Goal: Obtain resource: Download file/media

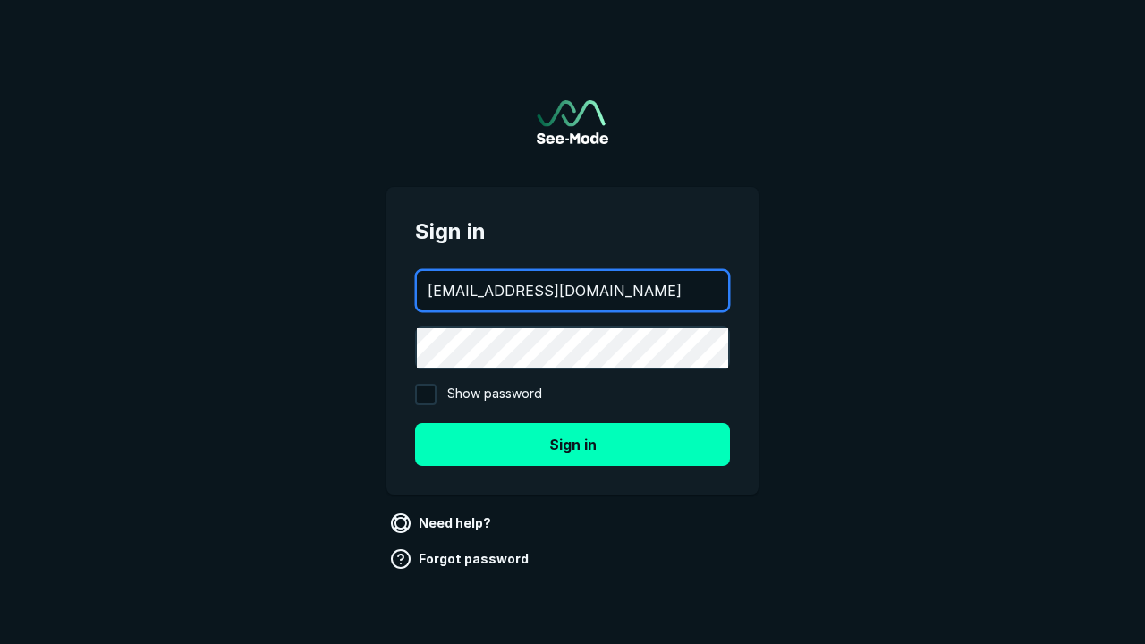
type input "[EMAIL_ADDRESS][DOMAIN_NAME]"
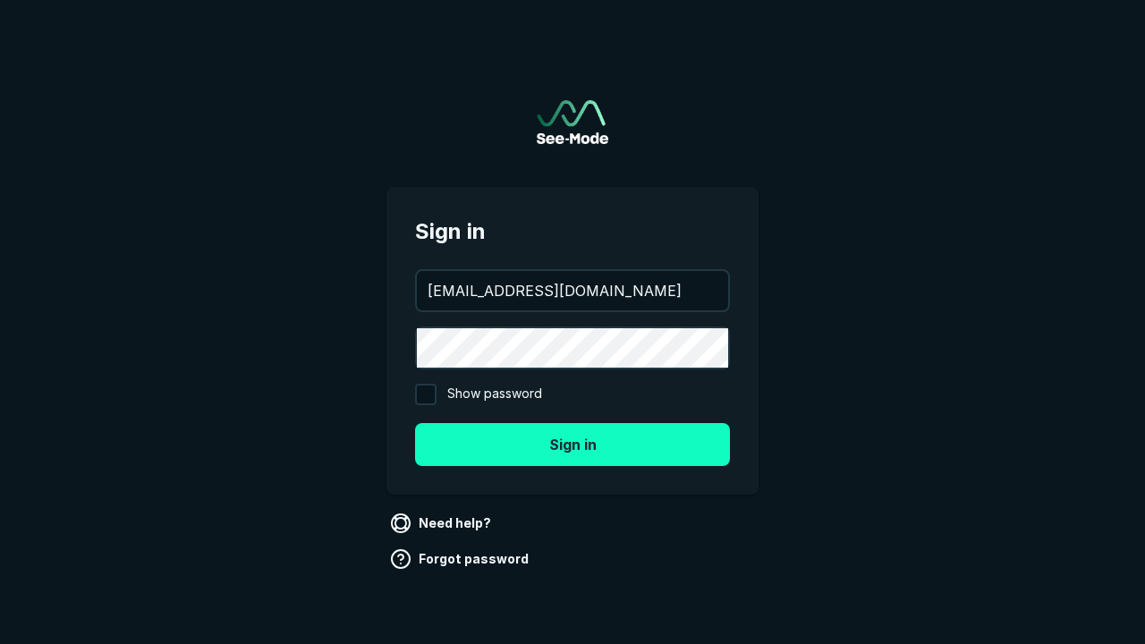
click at [572, 444] on button "Sign in" at bounding box center [572, 444] width 315 height 43
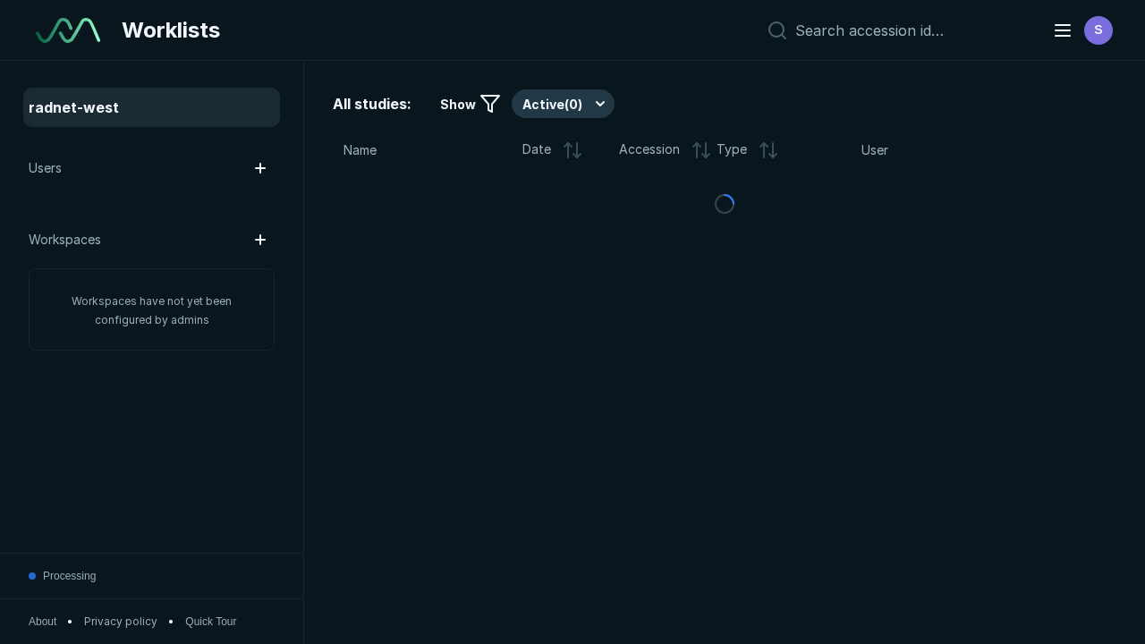
scroll to position [4883, 7449]
